Goal: Task Accomplishment & Management: Use online tool/utility

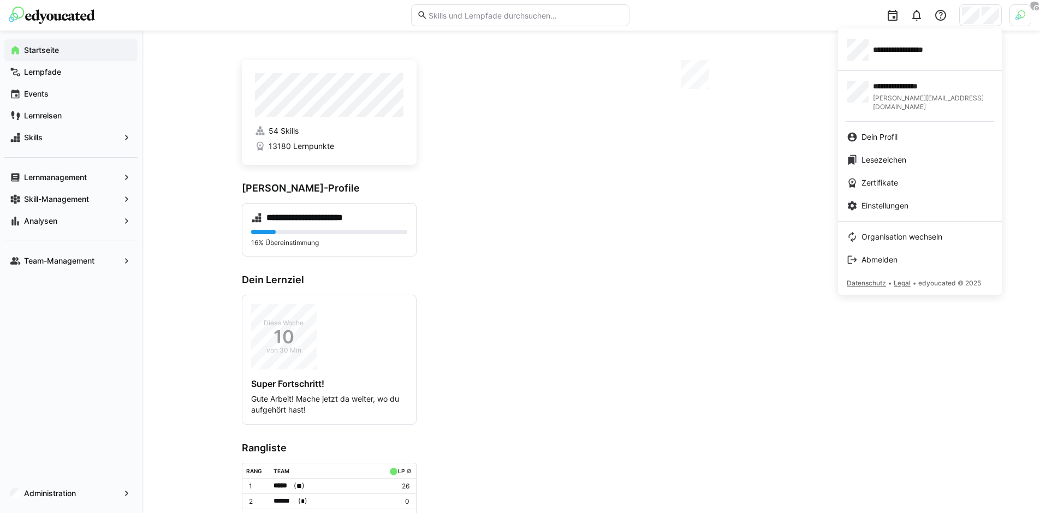
click at [923, 67] on app-user-menu-content "**********" at bounding box center [920, 161] width 164 height 267
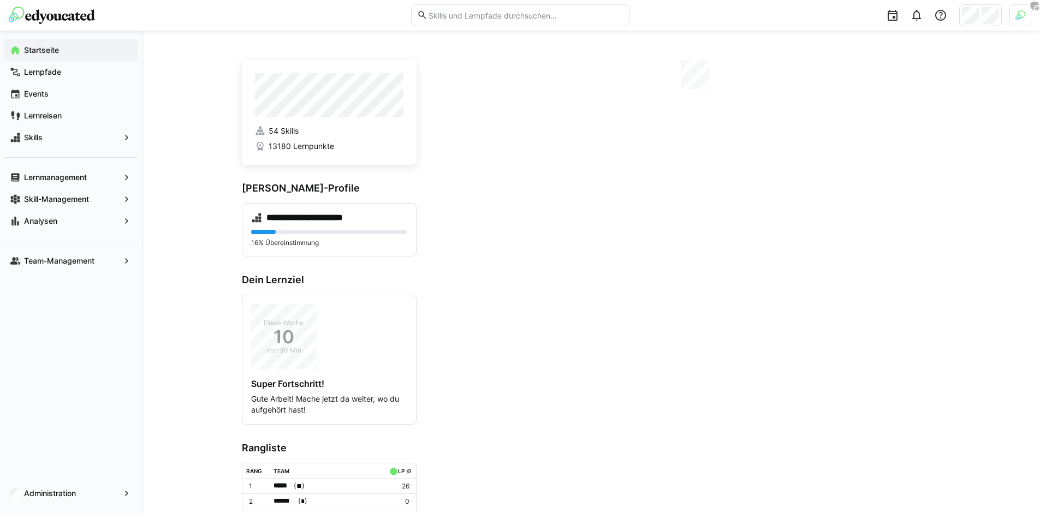
click at [921, 54] on div "**********" at bounding box center [591, 338] width 898 height 614
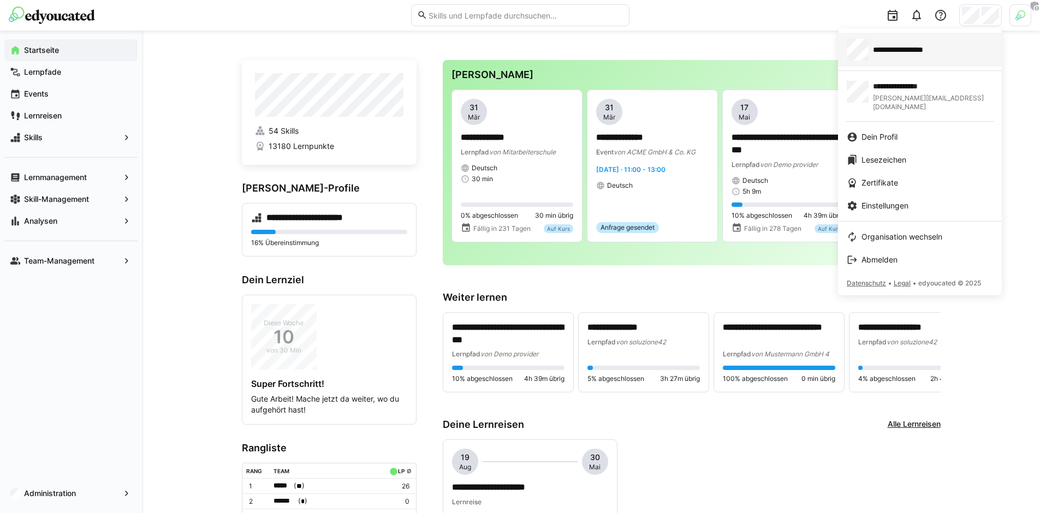
click at [915, 46] on span "**********" at bounding box center [913, 49] width 81 height 11
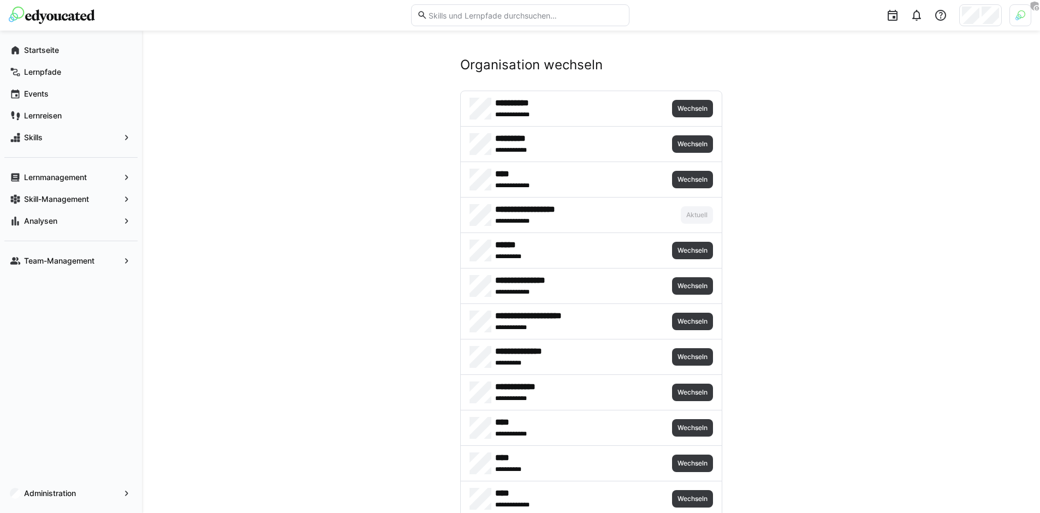
scroll to position [2875, 0]
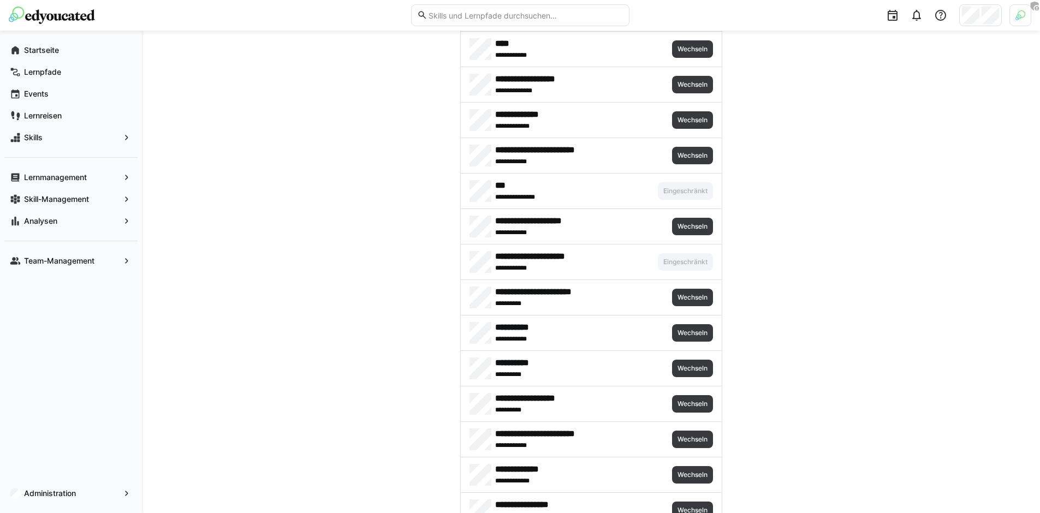
click at [1018, 20] on div at bounding box center [1021, 15] width 22 height 22
click at [906, 125] on span "Aktivieren" at bounding box center [901, 128] width 34 height 9
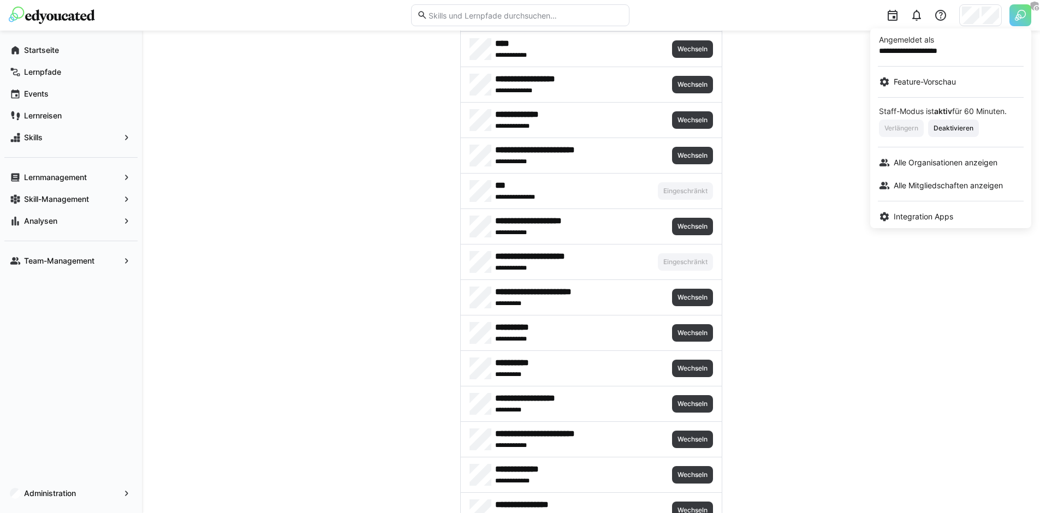
click at [827, 270] on div at bounding box center [520, 256] width 1040 height 513
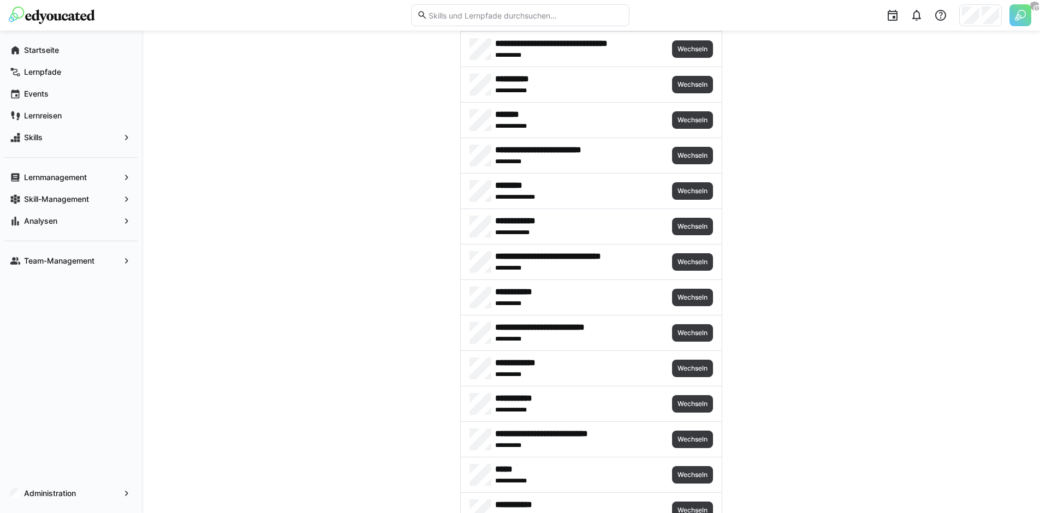
scroll to position [2875, 0]
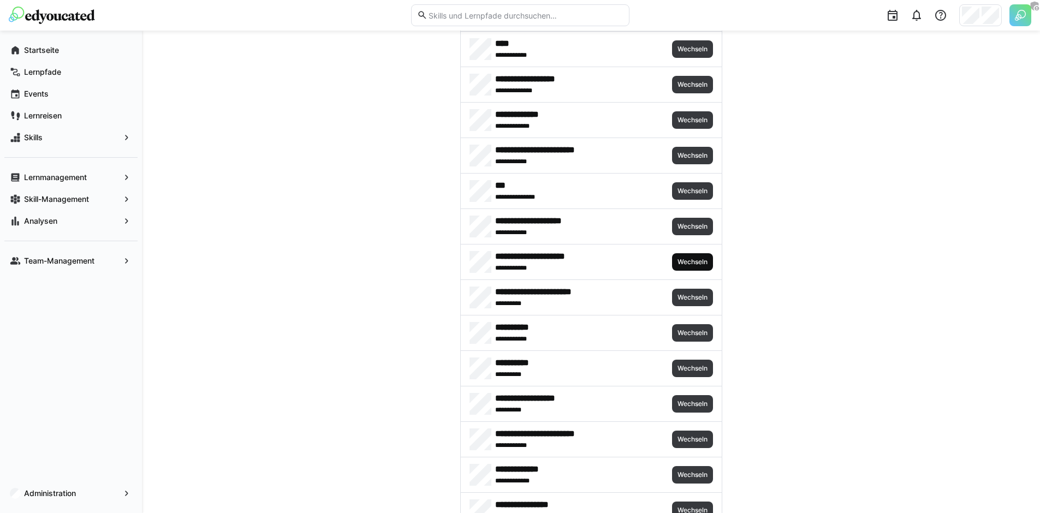
click at [674, 258] on span "Wechseln" at bounding box center [692, 261] width 41 height 17
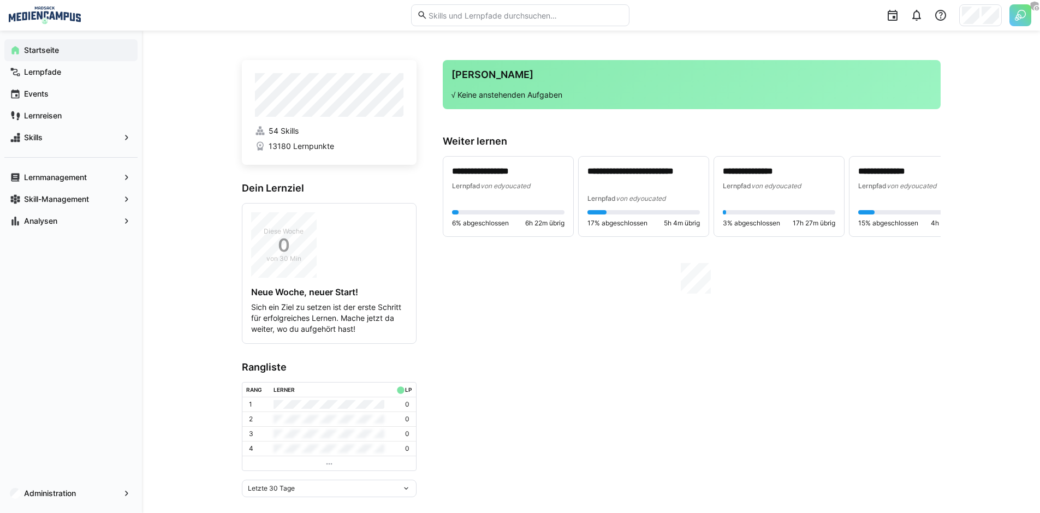
click at [78, 481] on div "Administration" at bounding box center [71, 493] width 142 height 39
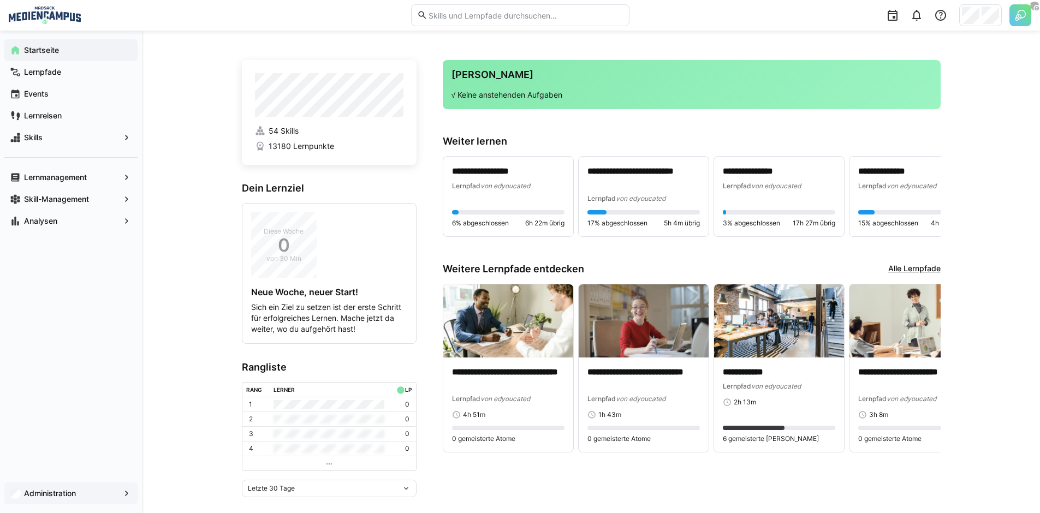
click at [77, 490] on span "Administration" at bounding box center [70, 493] width 97 height 11
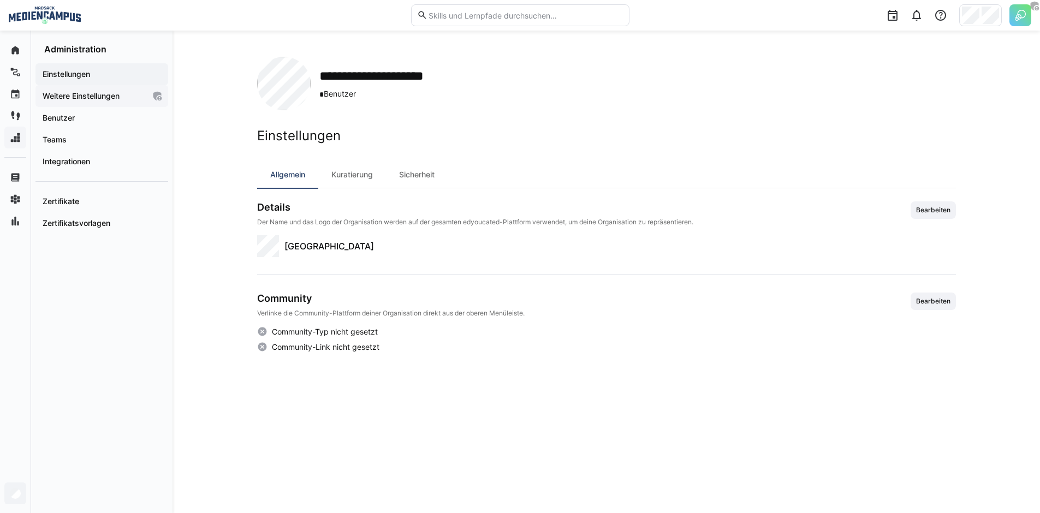
click at [0, 0] on app-navigation-label "Weitere Einstellungen" at bounding box center [0, 0] width 0 height 0
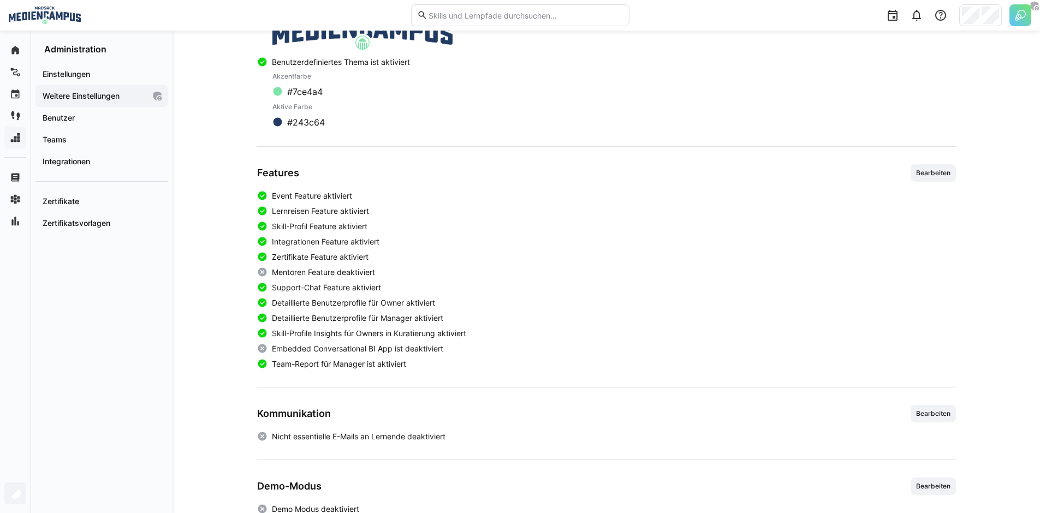
scroll to position [265, 0]
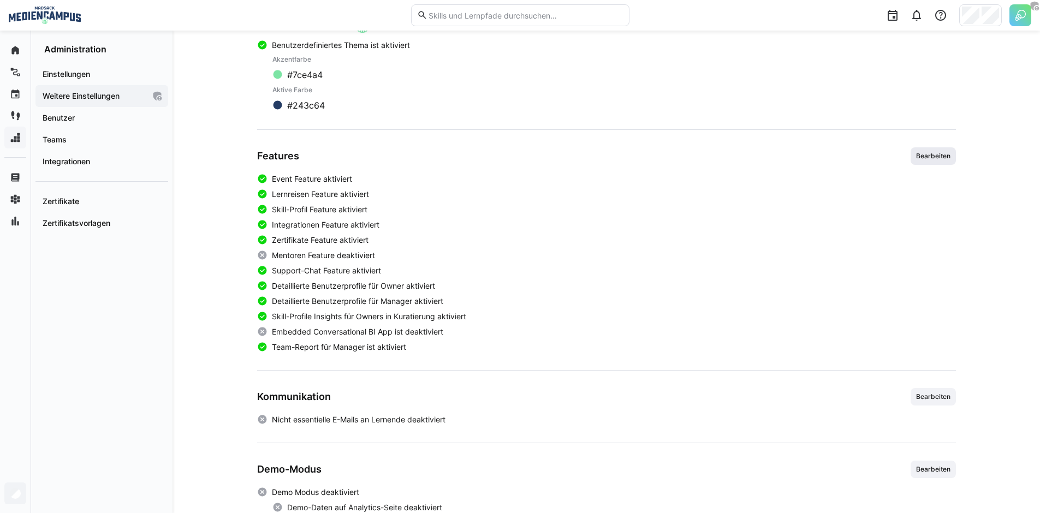
click at [938, 161] on span "Bearbeiten" at bounding box center [933, 155] width 45 height 17
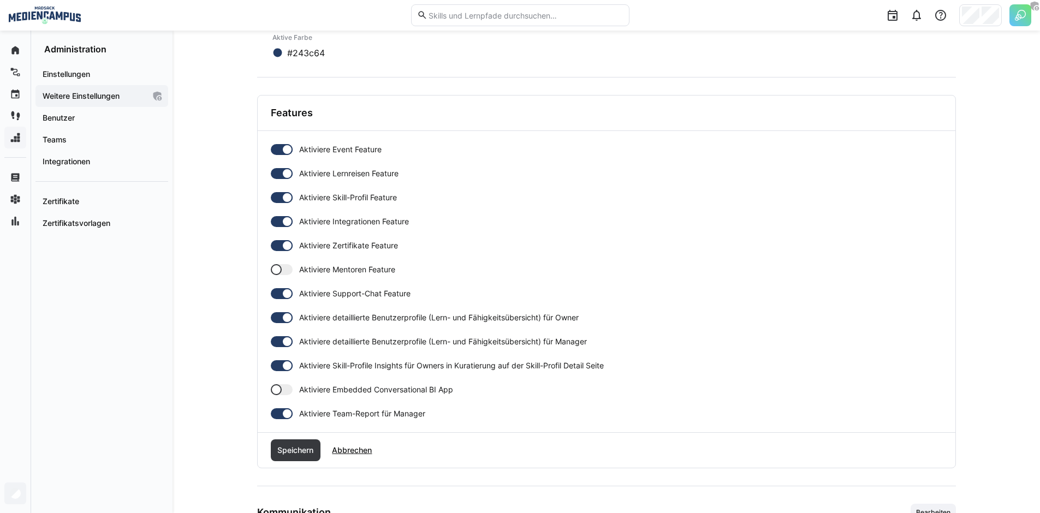
scroll to position [323, 0]
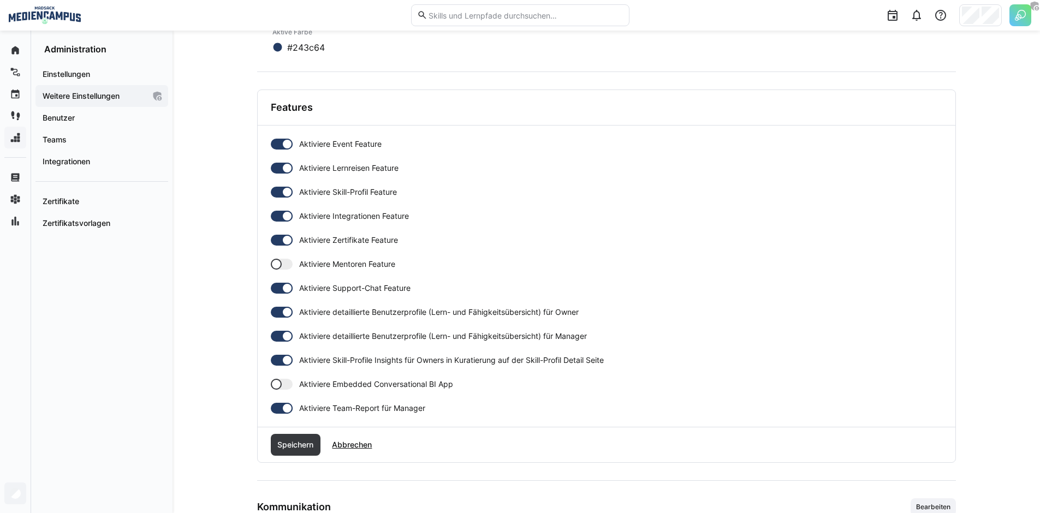
click at [277, 190] on div at bounding box center [282, 192] width 22 height 11
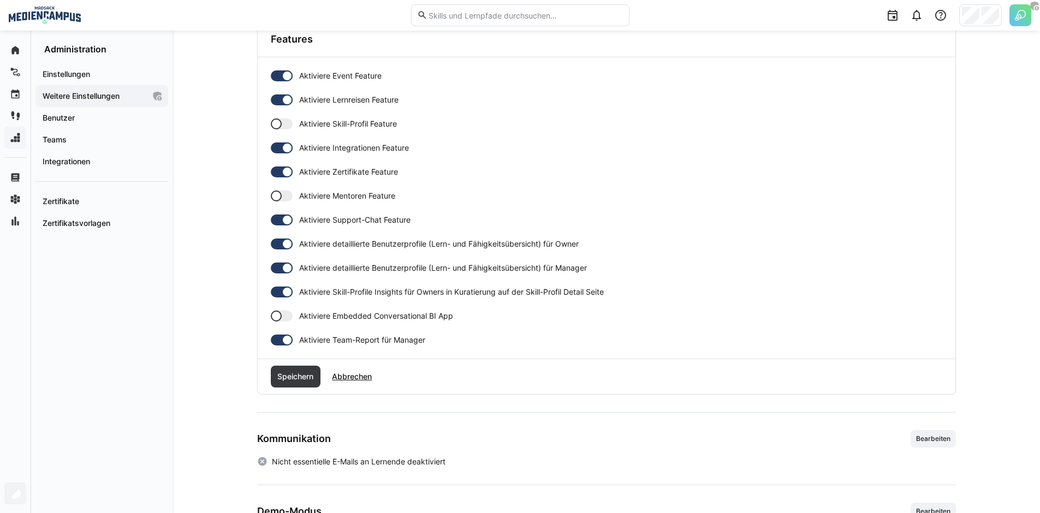
scroll to position [405, 0]
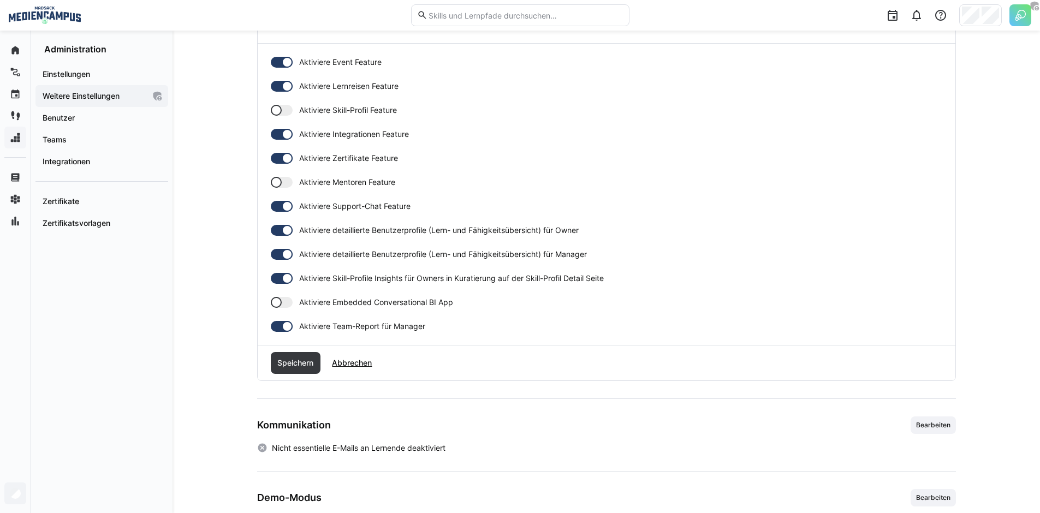
click at [280, 276] on div at bounding box center [282, 278] width 22 height 11
click at [302, 359] on span "Speichern" at bounding box center [295, 363] width 39 height 11
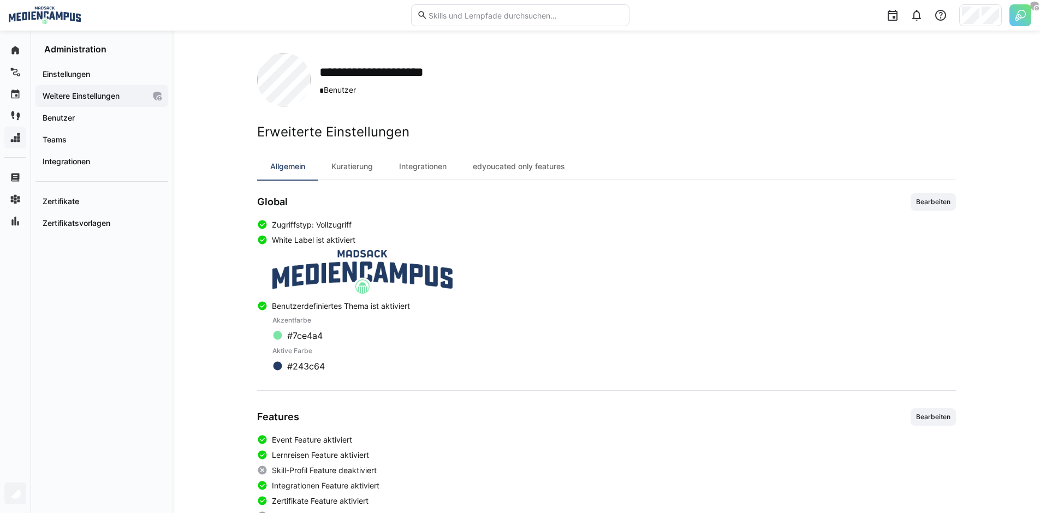
scroll to position [0, 0]
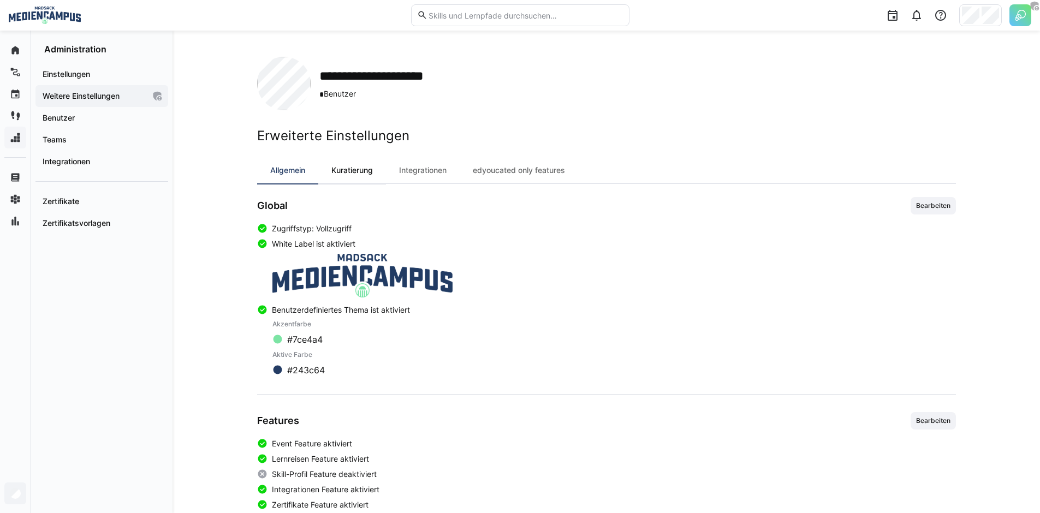
click at [363, 173] on div "Kuratierung" at bounding box center [352, 170] width 68 height 26
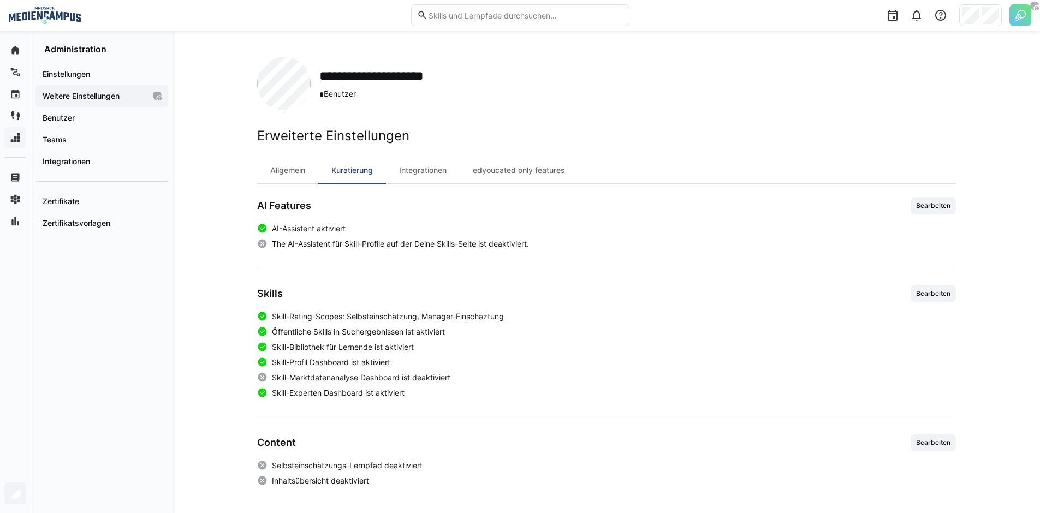
click at [936, 295] on span "Bearbeiten" at bounding box center [933, 293] width 37 height 9
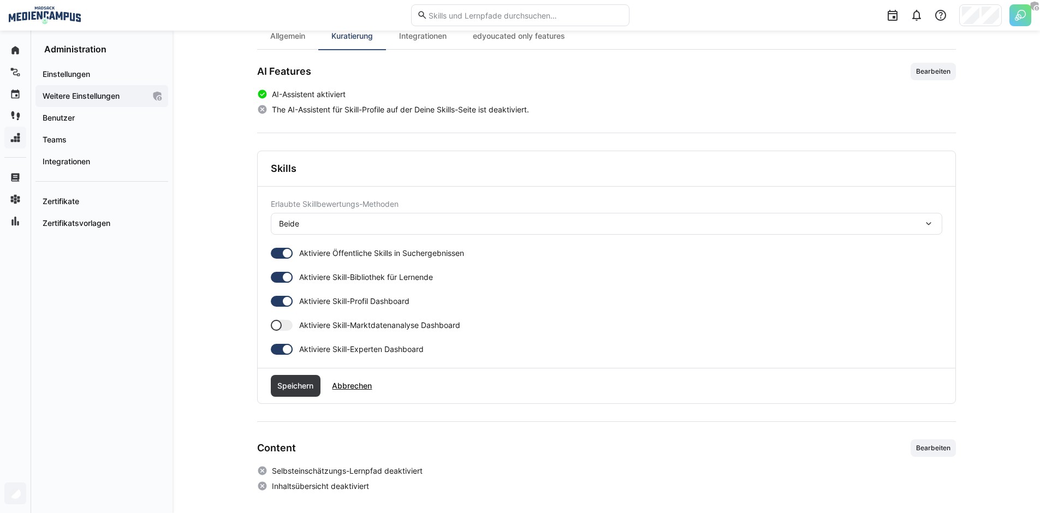
scroll to position [139, 0]
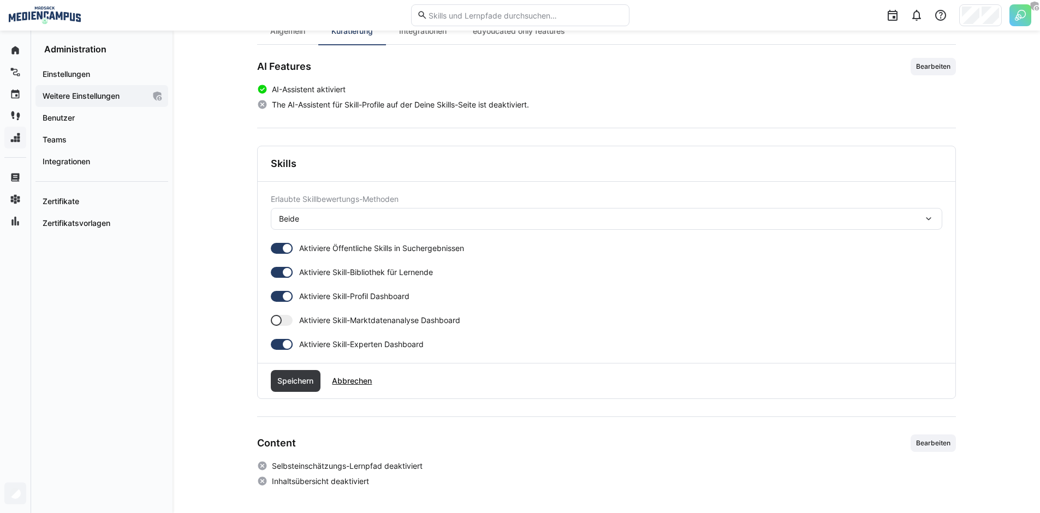
click at [285, 248] on div at bounding box center [287, 248] width 11 height 11
click at [282, 270] on div at bounding box center [287, 272] width 11 height 11
click at [284, 293] on div at bounding box center [287, 296] width 11 height 11
click at [275, 346] on div at bounding box center [282, 344] width 22 height 11
click at [288, 384] on span "Speichern" at bounding box center [295, 381] width 39 height 11
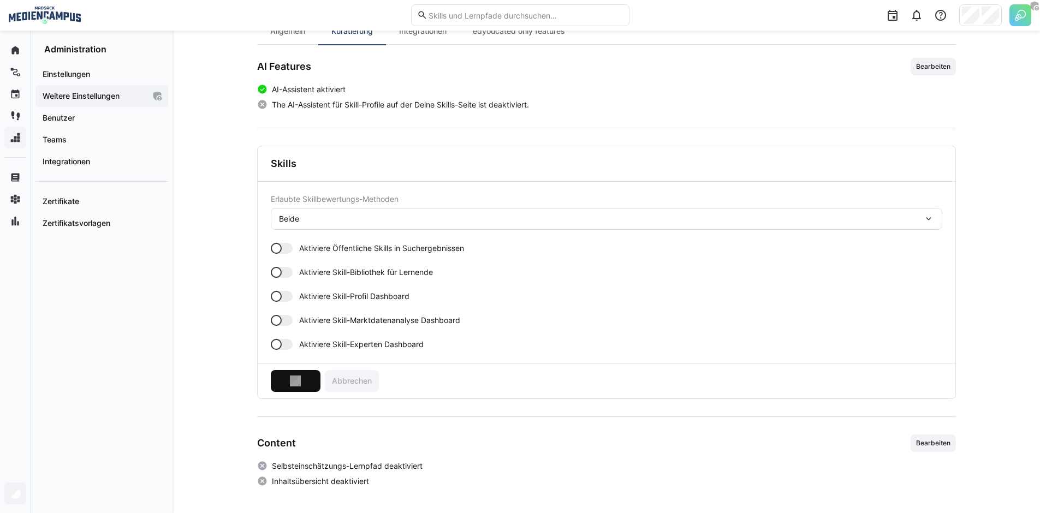
scroll to position [0, 0]
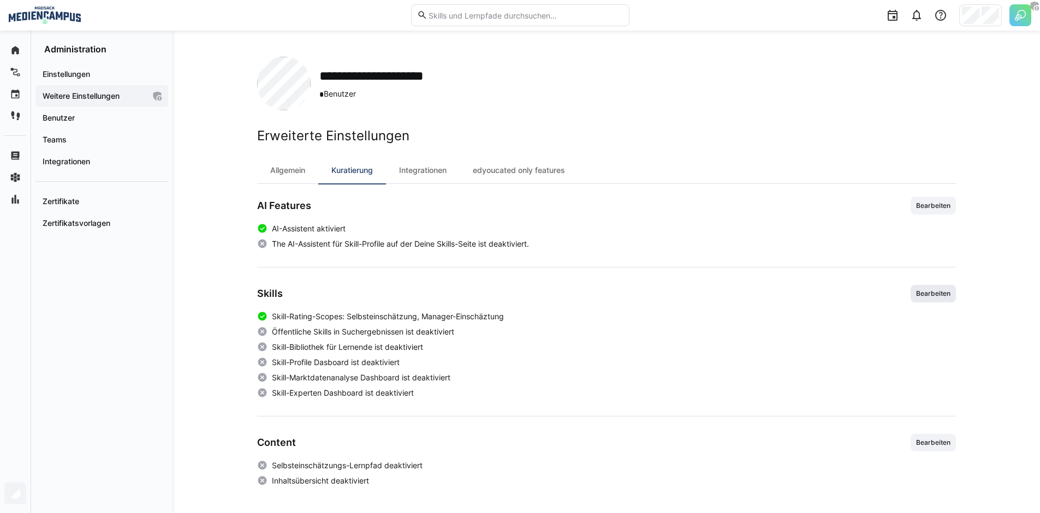
click at [940, 294] on span "Bearbeiten" at bounding box center [933, 293] width 37 height 9
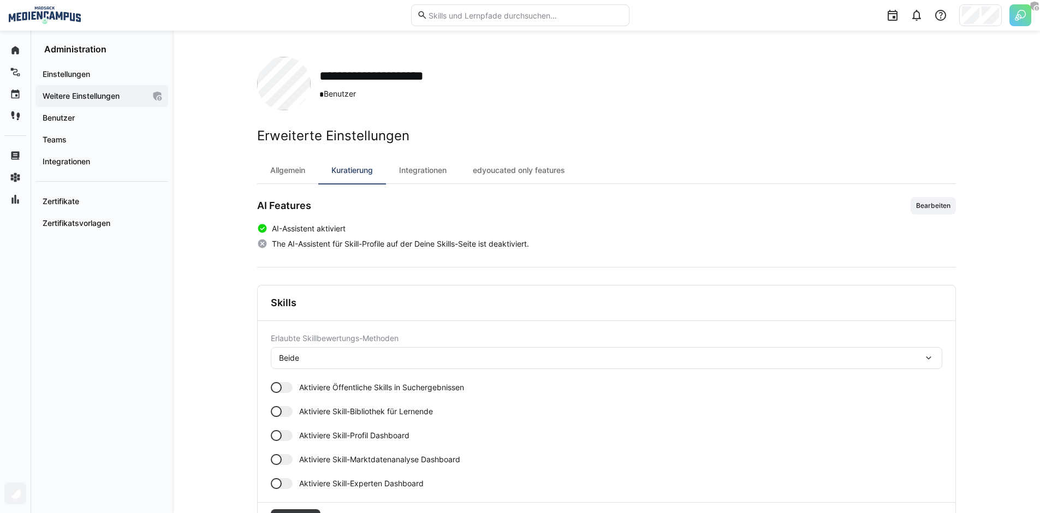
click at [360, 361] on div "Beide" at bounding box center [601, 358] width 644 height 10
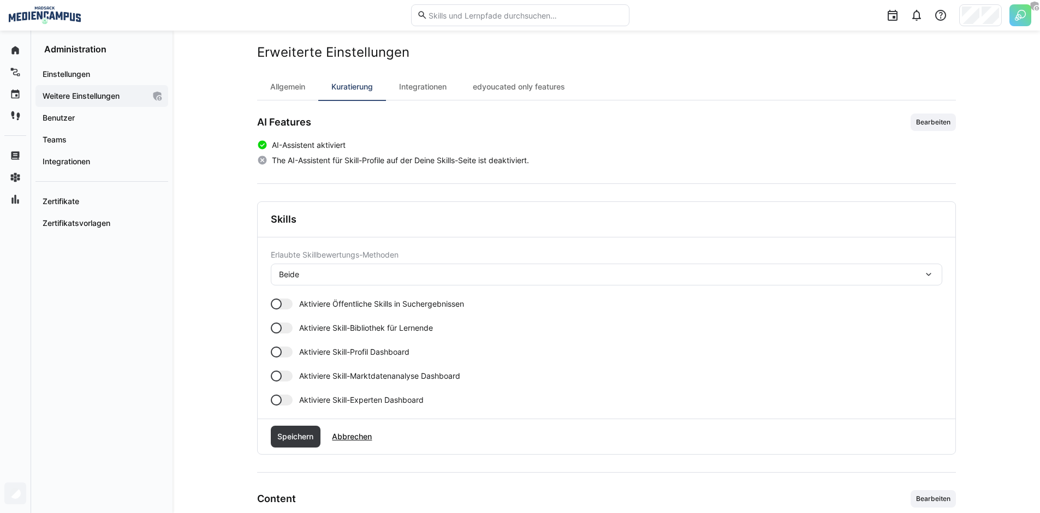
scroll to position [111, 0]
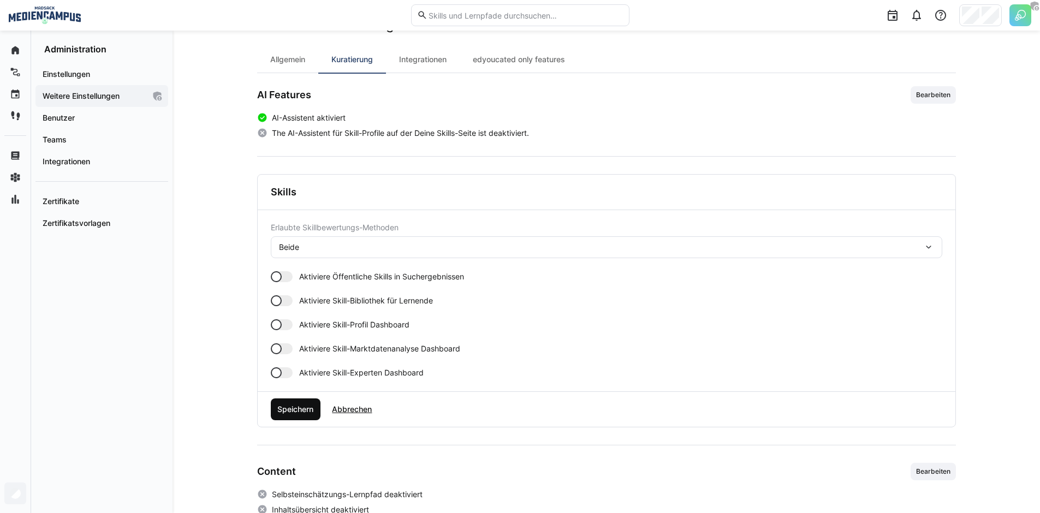
click at [289, 404] on span "Speichern" at bounding box center [296, 410] width 50 height 22
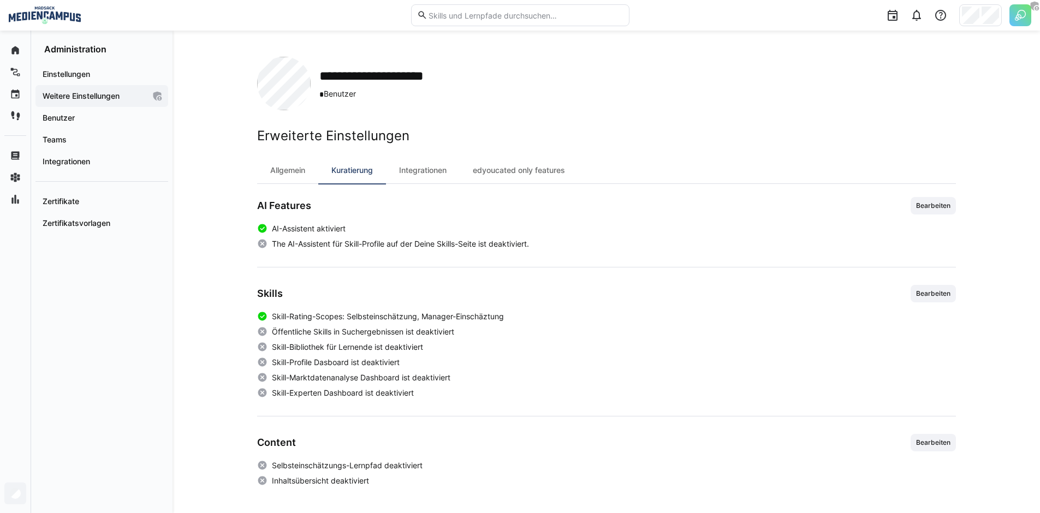
scroll to position [0, 0]
click at [434, 174] on div "Integrationen" at bounding box center [423, 170] width 74 height 26
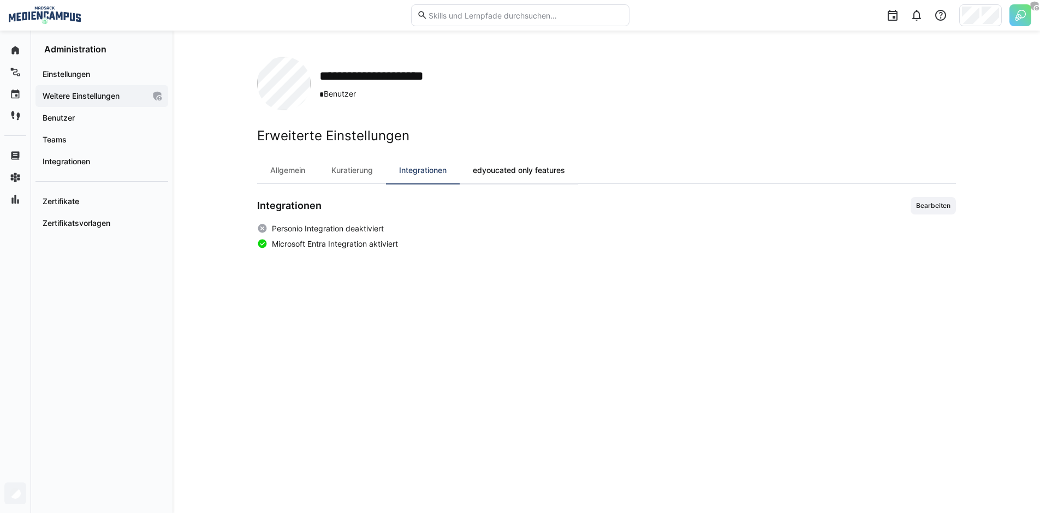
click at [505, 176] on div "edyoucated only features" at bounding box center [519, 170] width 118 height 26
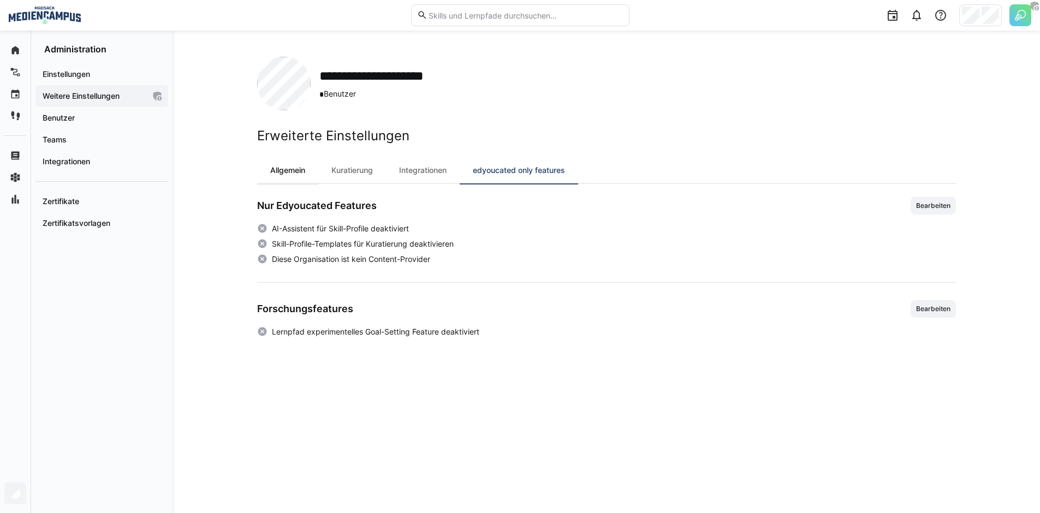
click at [280, 176] on div "Allgemein" at bounding box center [287, 170] width 61 height 26
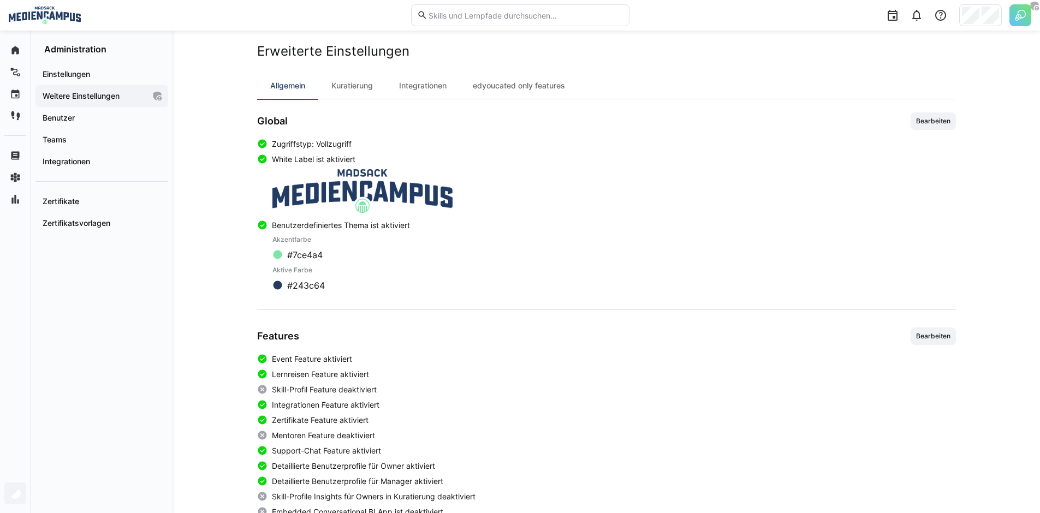
scroll to position [185, 0]
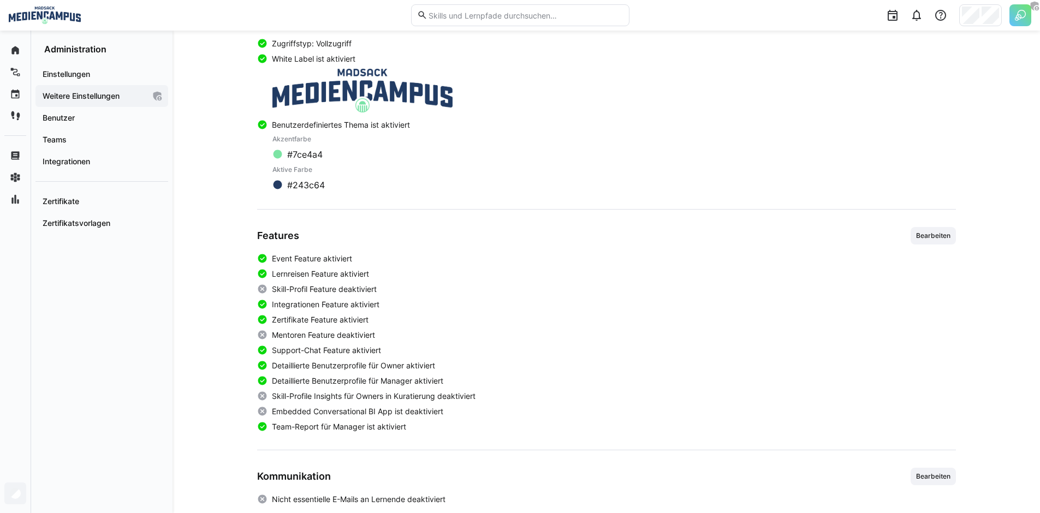
click at [928, 230] on span "Bearbeiten" at bounding box center [933, 235] width 45 height 17
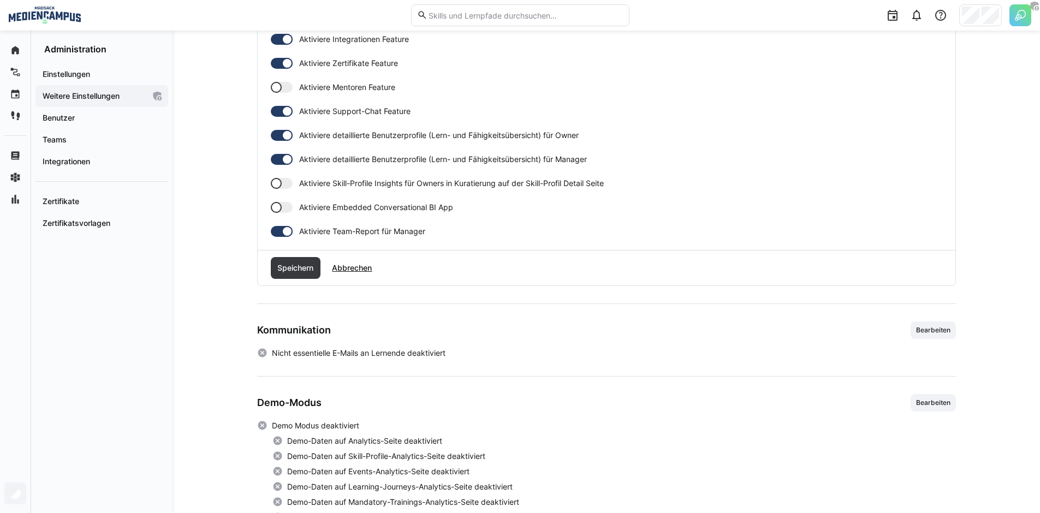
scroll to position [511, 0]
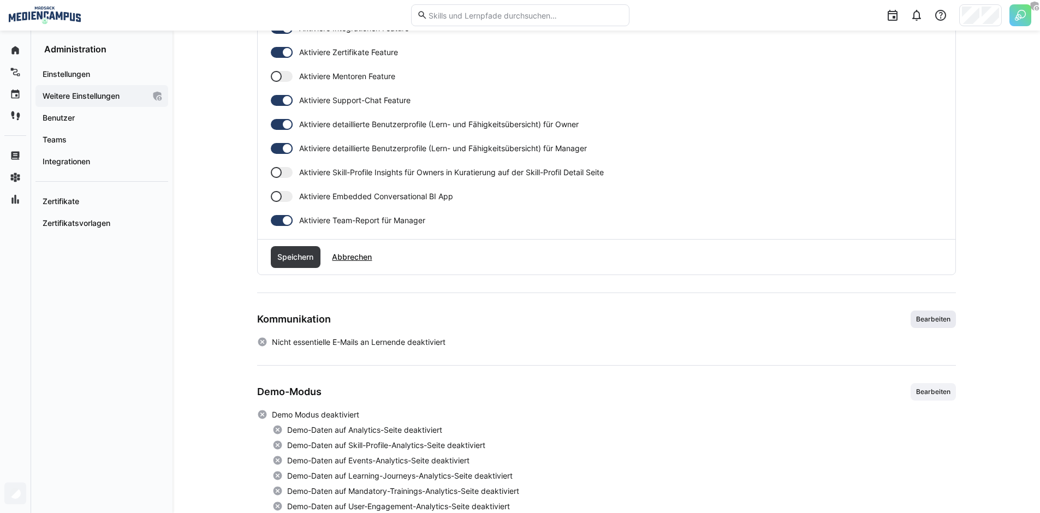
click at [918, 327] on span "Bearbeiten" at bounding box center [933, 319] width 45 height 17
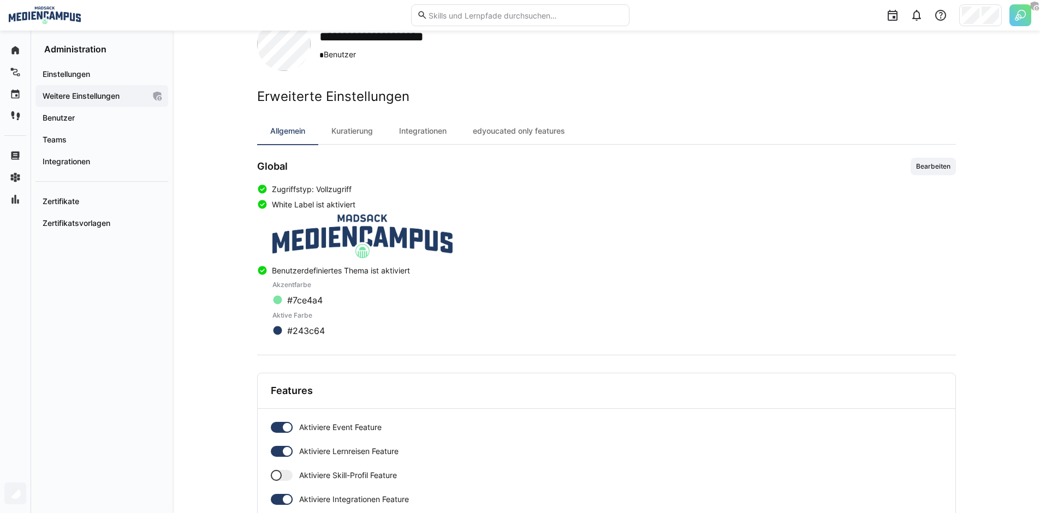
scroll to position [0, 0]
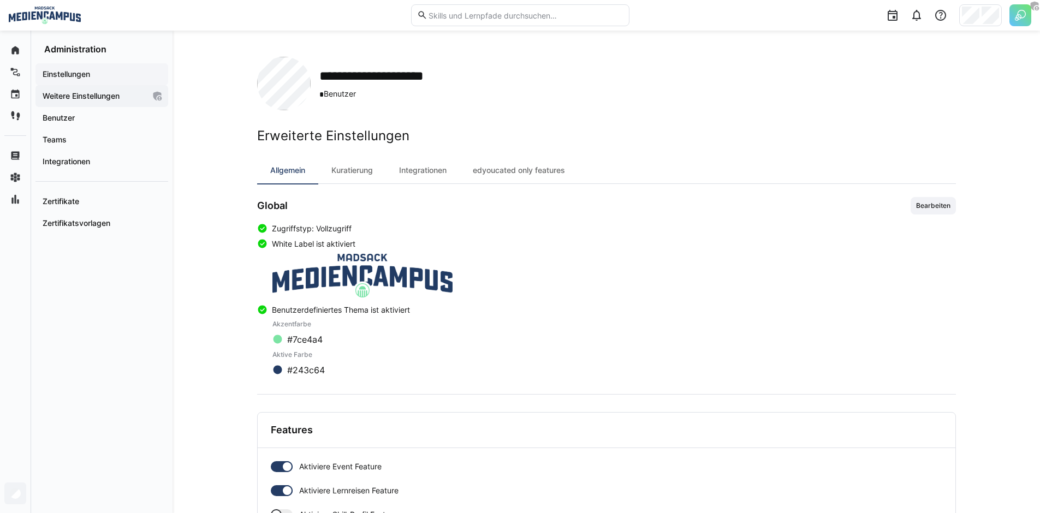
click at [0, 0] on app-navigation-label "Einstellungen" at bounding box center [0, 0] width 0 height 0
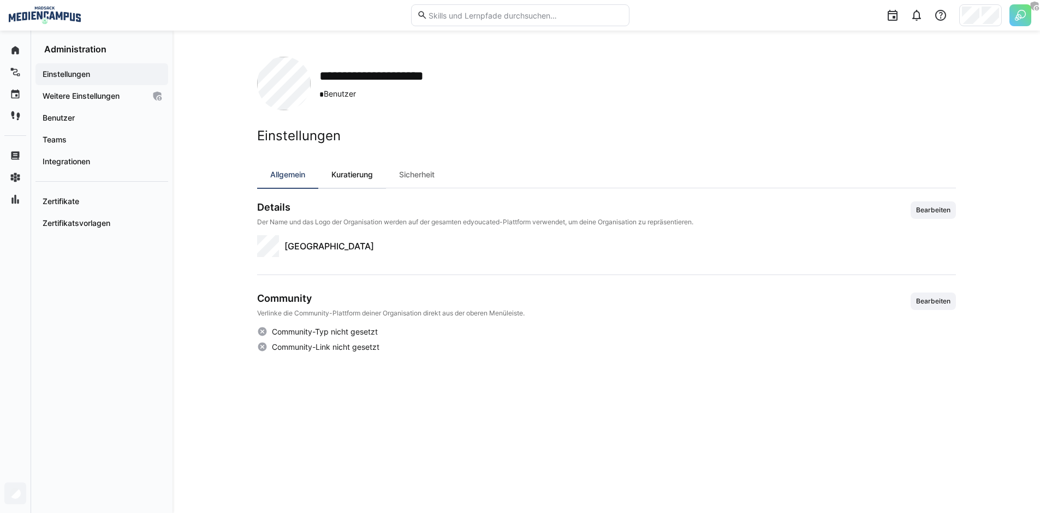
click at [338, 182] on div "Kuratierung" at bounding box center [352, 175] width 68 height 26
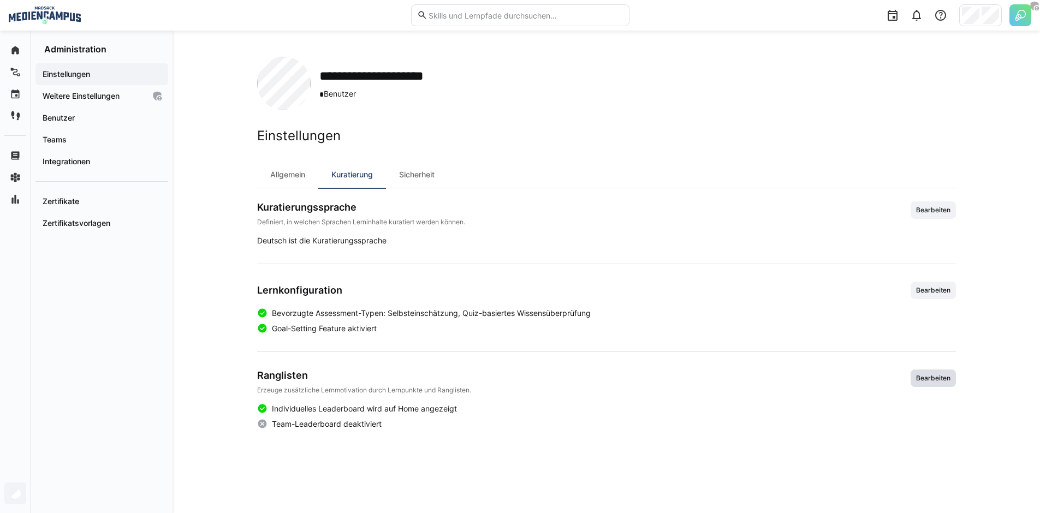
click at [927, 378] on span "Bearbeiten" at bounding box center [933, 378] width 37 height 9
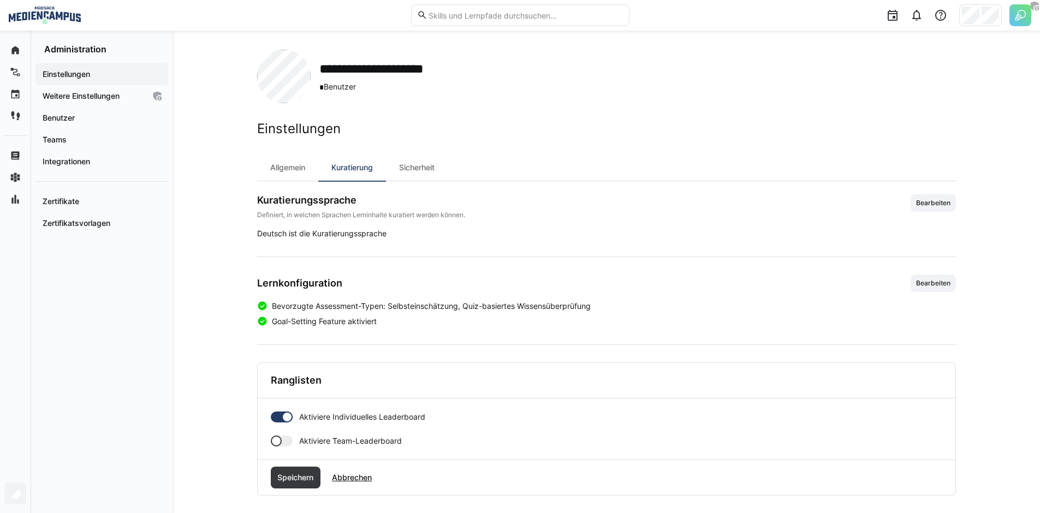
scroll to position [16, 0]
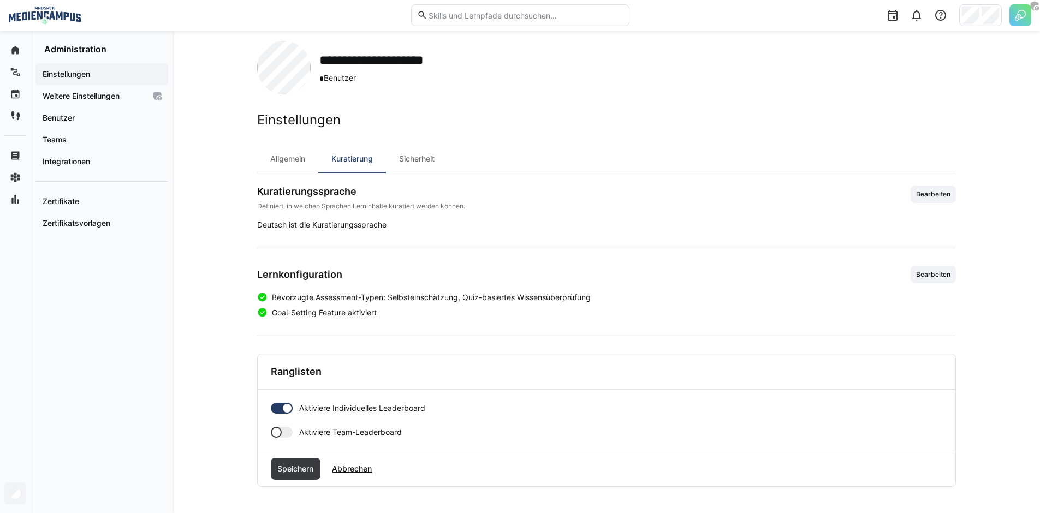
click at [275, 411] on div at bounding box center [282, 408] width 22 height 11
click at [295, 465] on span "Speichern" at bounding box center [295, 469] width 39 height 11
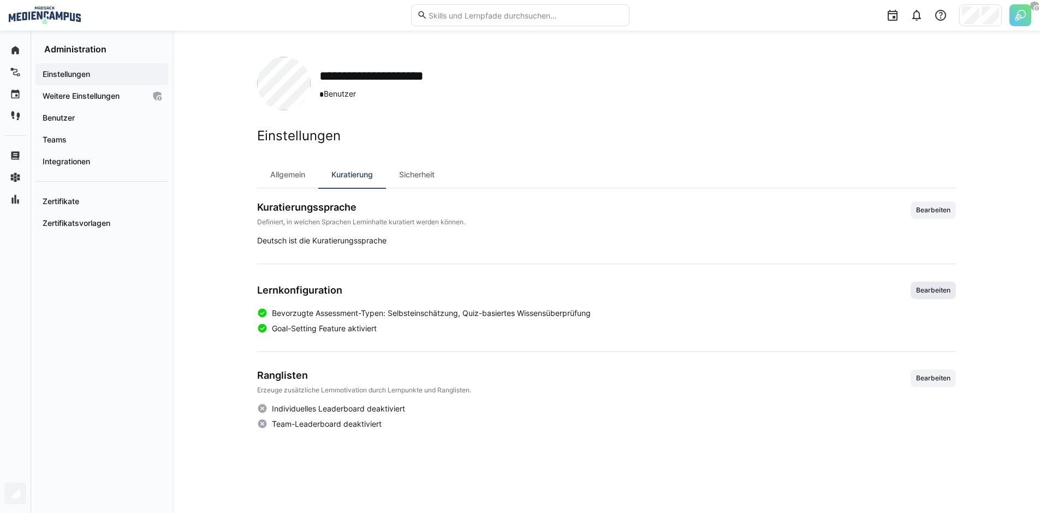
click at [929, 293] on span "Bearbeiten" at bounding box center [933, 290] width 37 height 9
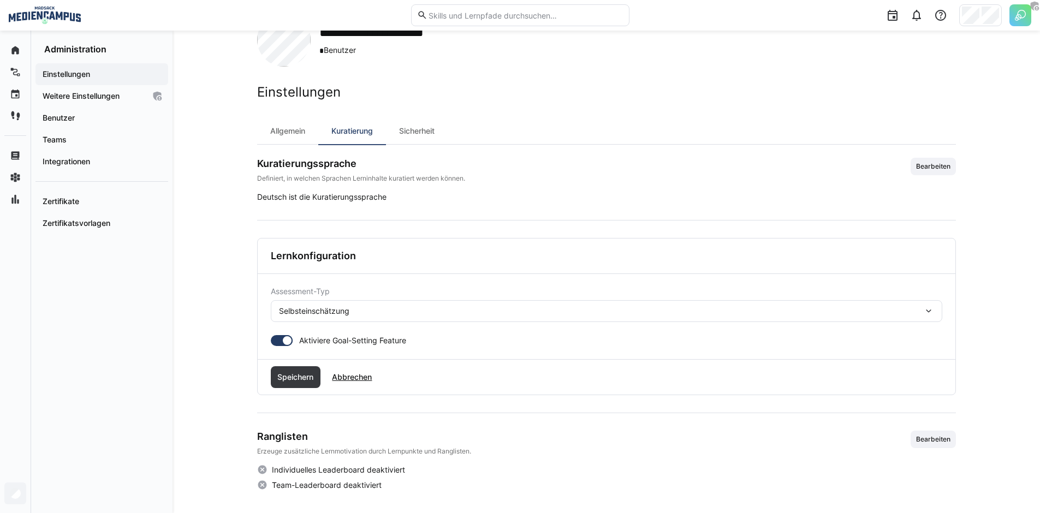
scroll to position [48, 0]
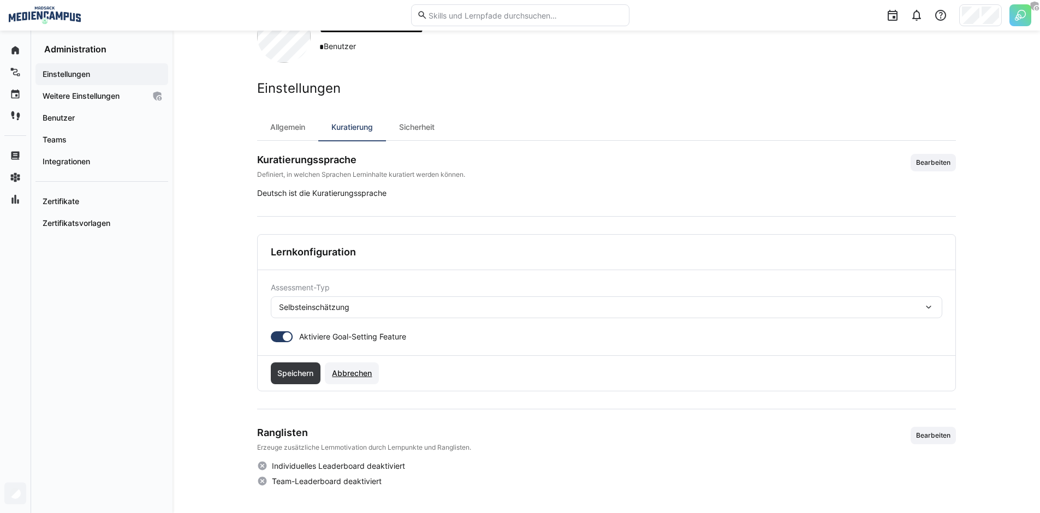
click at [357, 379] on span "Abbrechen" at bounding box center [352, 374] width 54 height 22
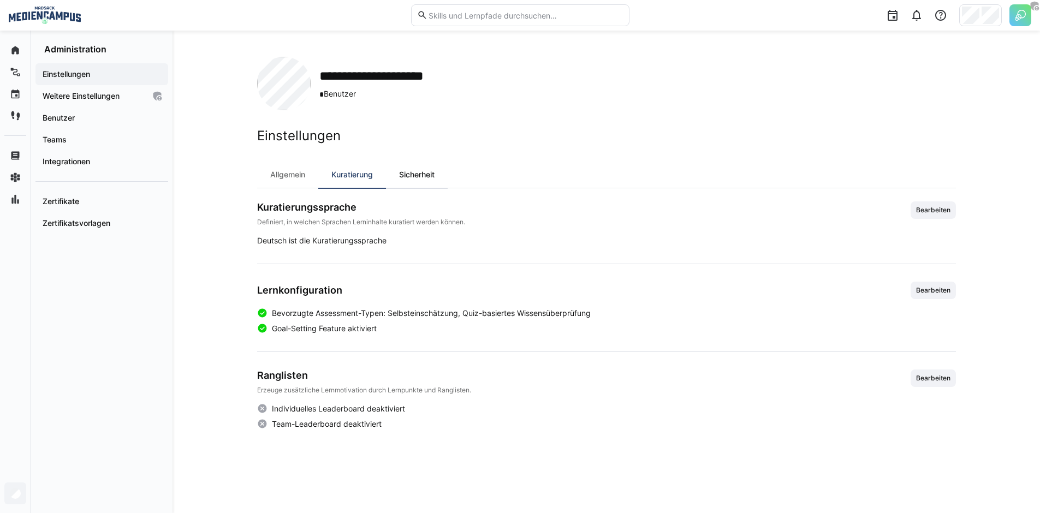
click at [438, 178] on div "Sicherheit" at bounding box center [417, 175] width 62 height 26
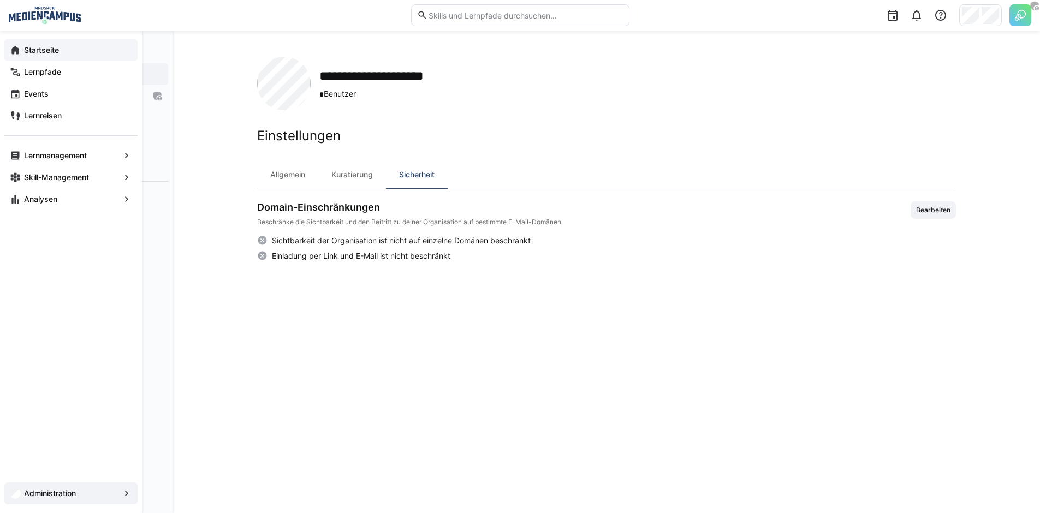
click at [0, 0] on app-navigation-label "Startseite" at bounding box center [0, 0] width 0 height 0
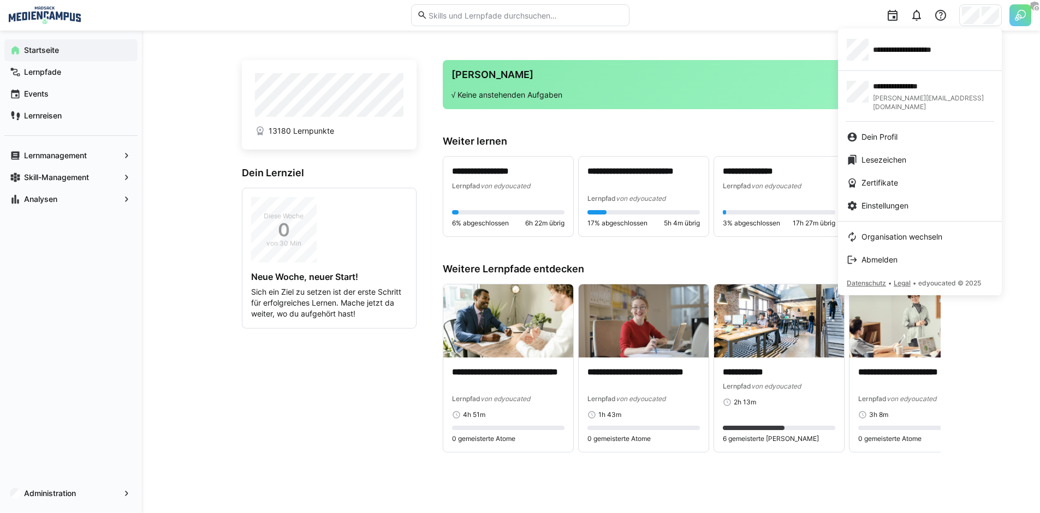
click at [773, 23] on div at bounding box center [520, 256] width 1040 height 513
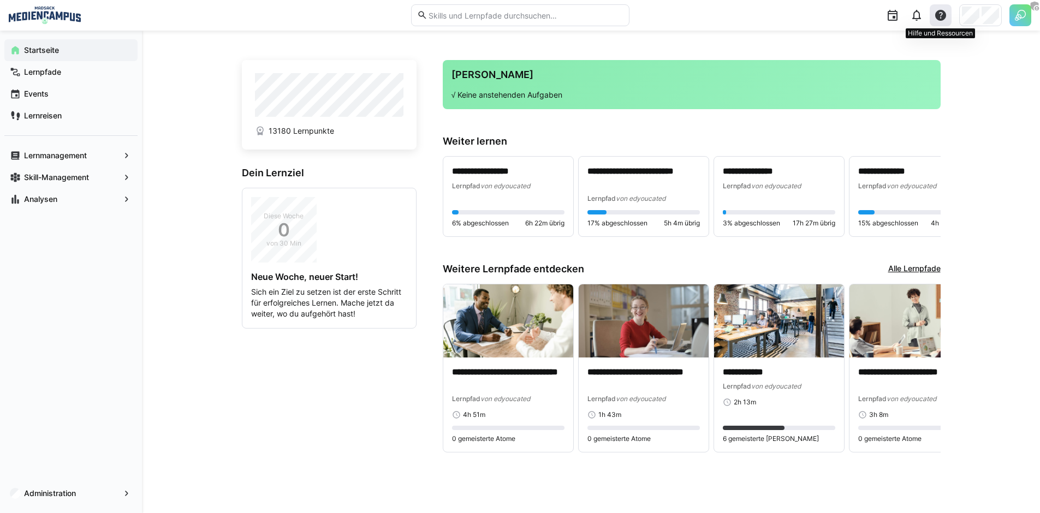
click at [940, 22] on div at bounding box center [941, 15] width 22 height 22
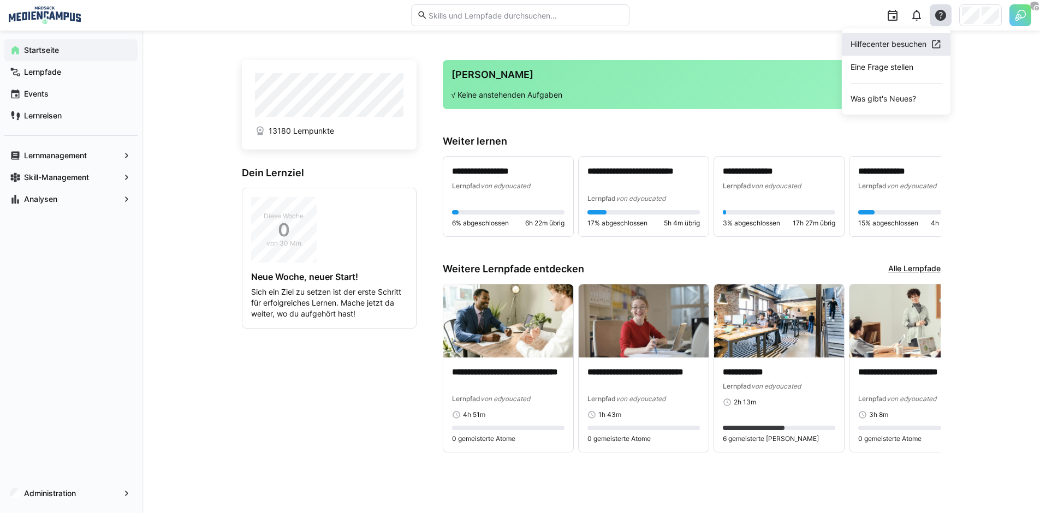
click at [903, 51] on span "Hilfecenter besuchen" at bounding box center [896, 44] width 109 height 23
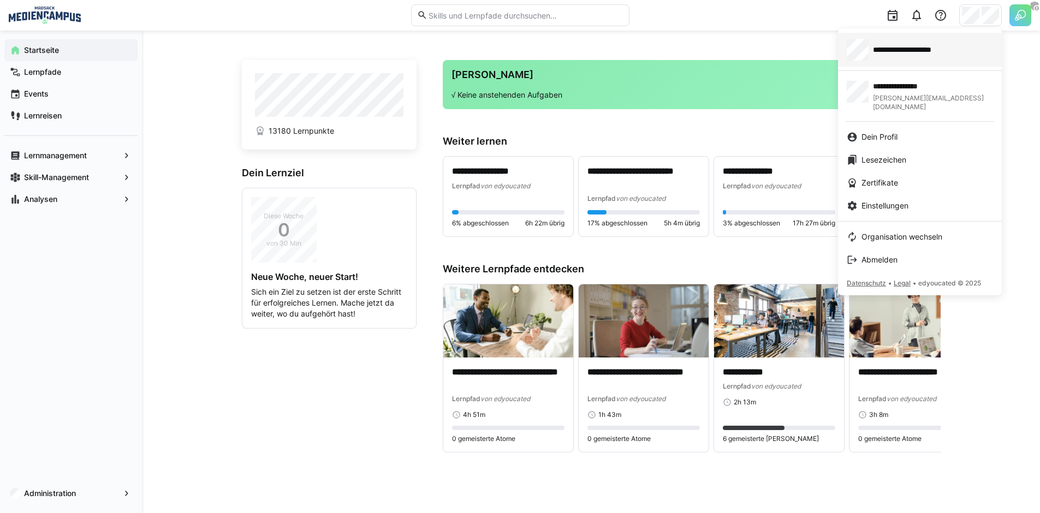
click at [935, 54] on span "**********" at bounding box center [922, 49] width 99 height 11
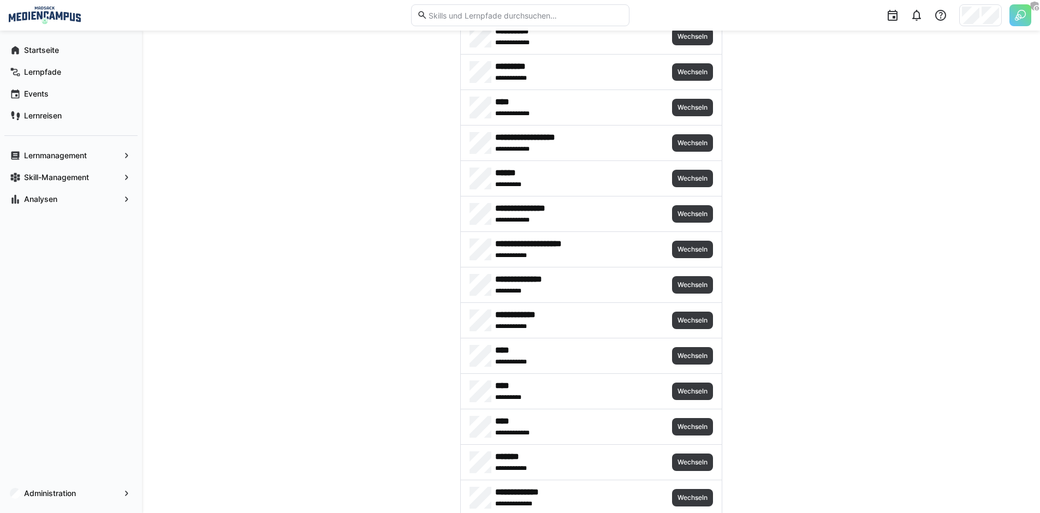
scroll to position [15, 0]
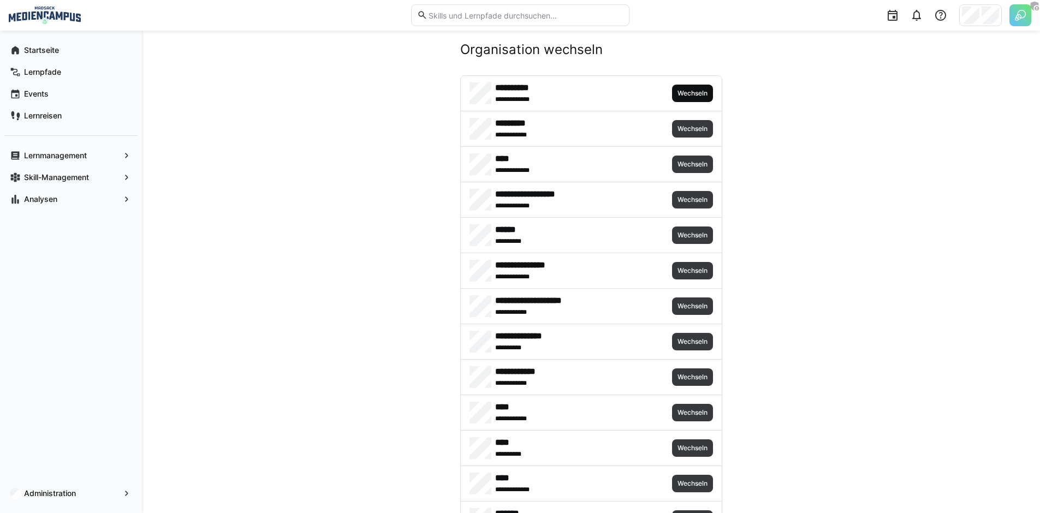
click at [685, 93] on span "Wechseln" at bounding box center [693, 93] width 32 height 9
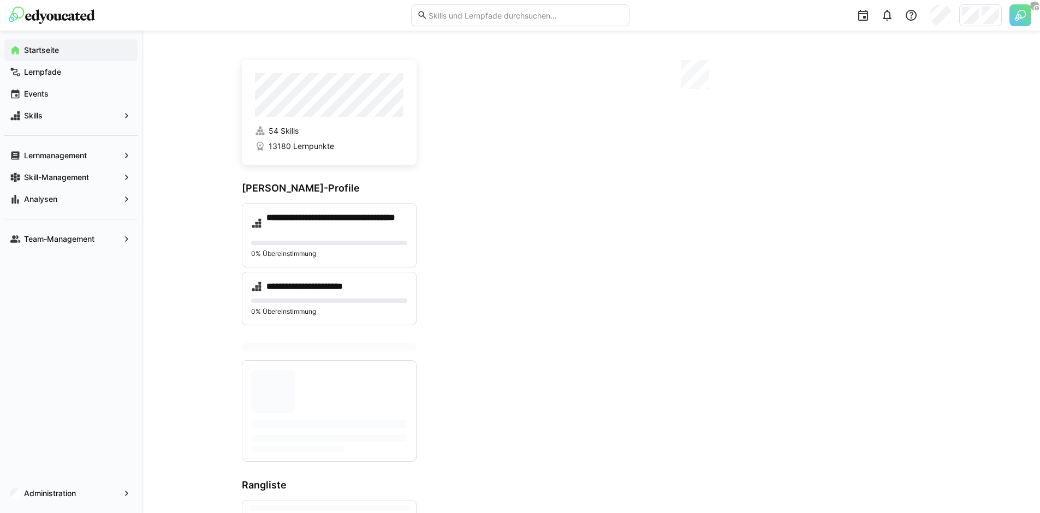
click at [1023, 18] on img at bounding box center [1021, 15] width 22 height 22
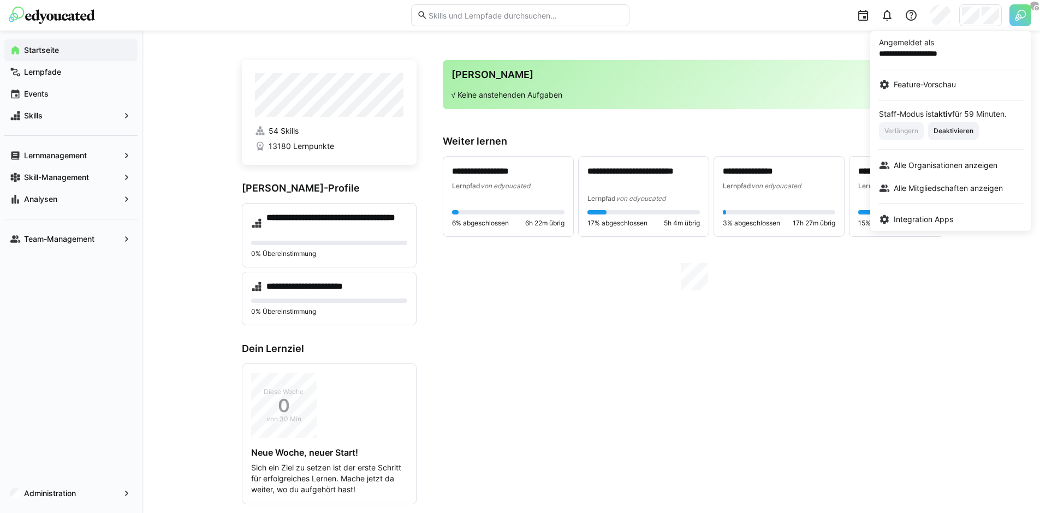
click at [72, 161] on div at bounding box center [520, 256] width 1040 height 513
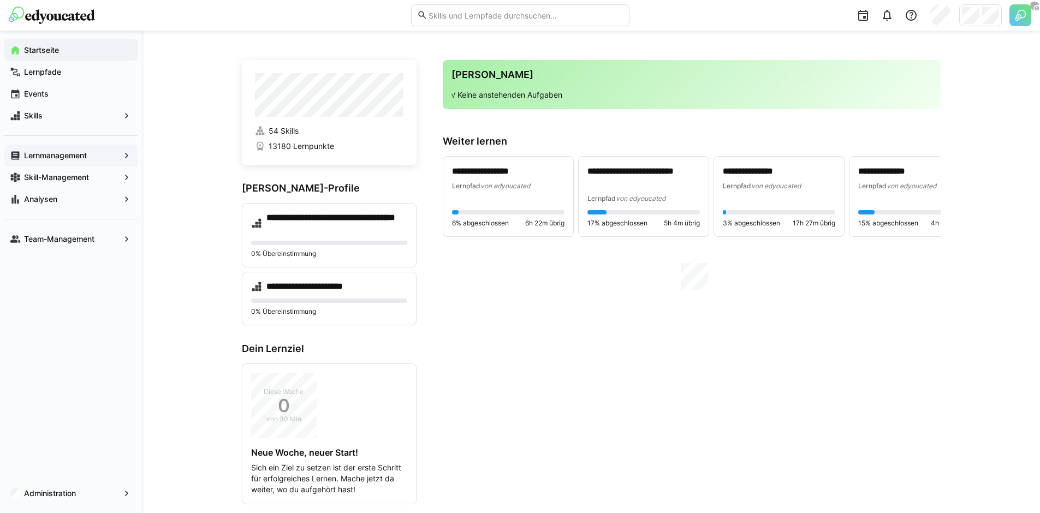
click at [0, 0] on app-navigation-label "Lernmanagement" at bounding box center [0, 0] width 0 height 0
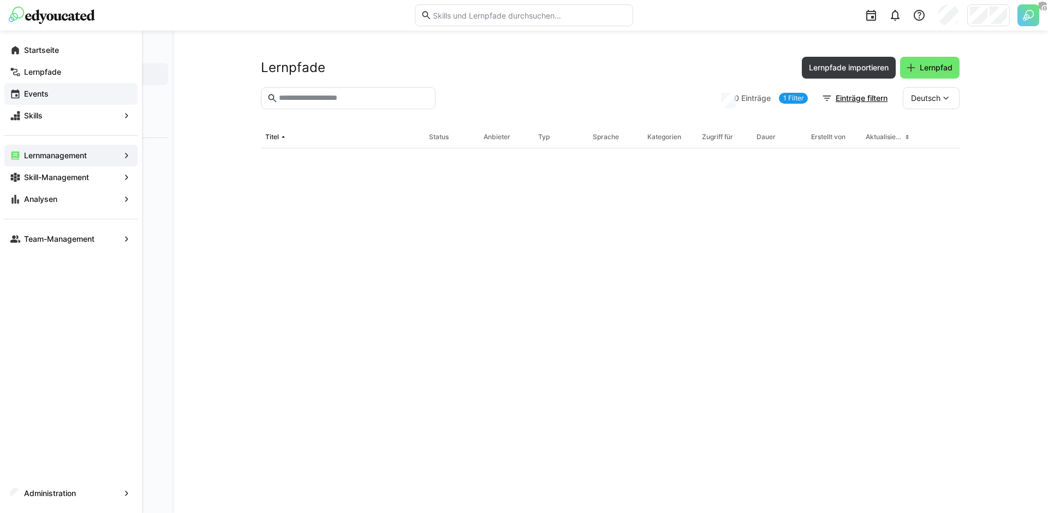
click at [78, 95] on span "Events" at bounding box center [77, 93] width 110 height 11
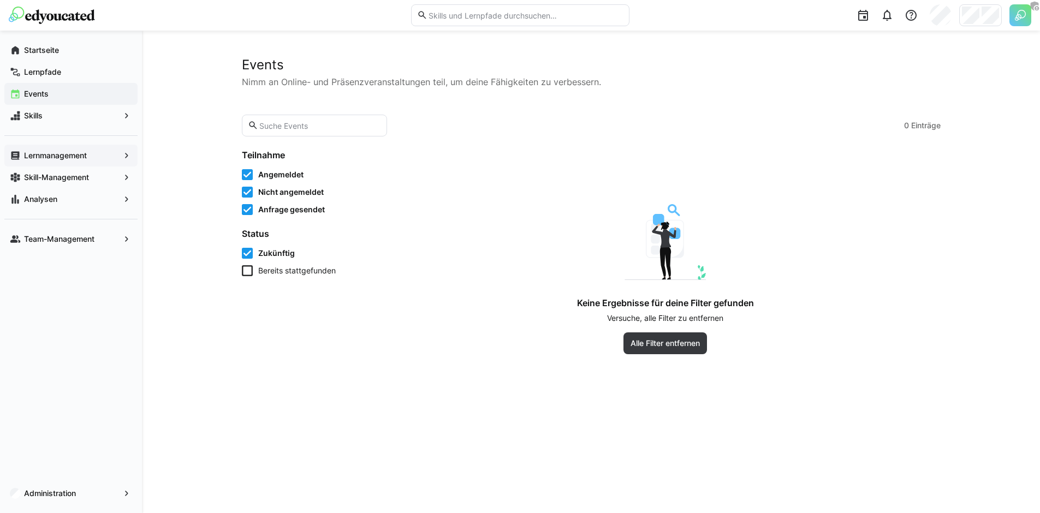
click at [102, 152] on span "Lernmanagement" at bounding box center [70, 155] width 97 height 11
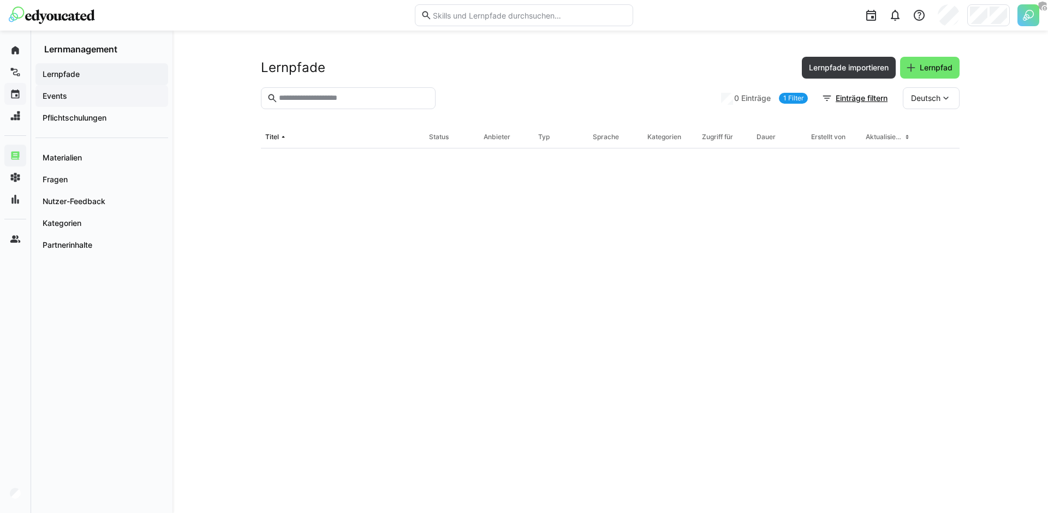
click at [88, 94] on span "Events" at bounding box center [102, 96] width 122 height 11
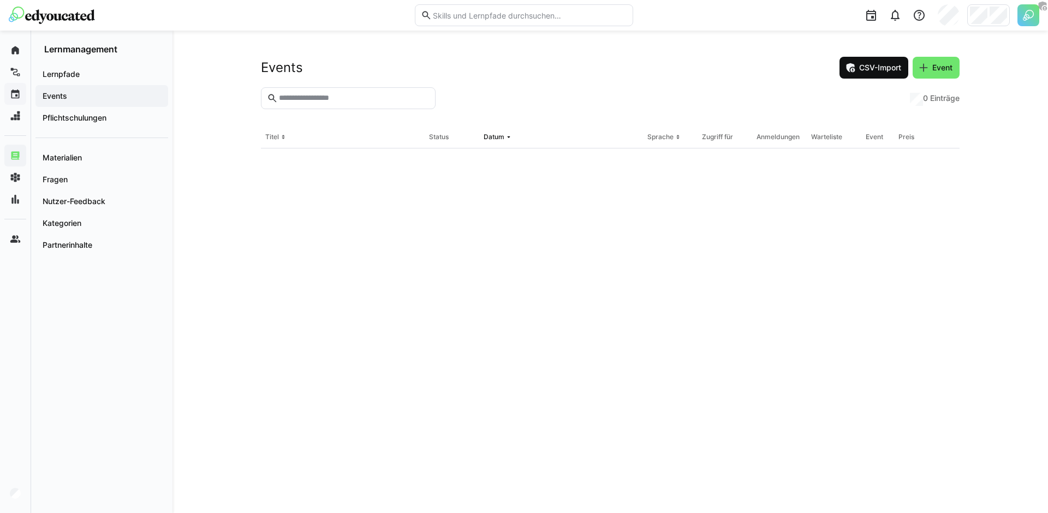
click at [879, 73] on span "CSV-Import" at bounding box center [880, 67] width 45 height 11
